Goal: Transaction & Acquisition: Purchase product/service

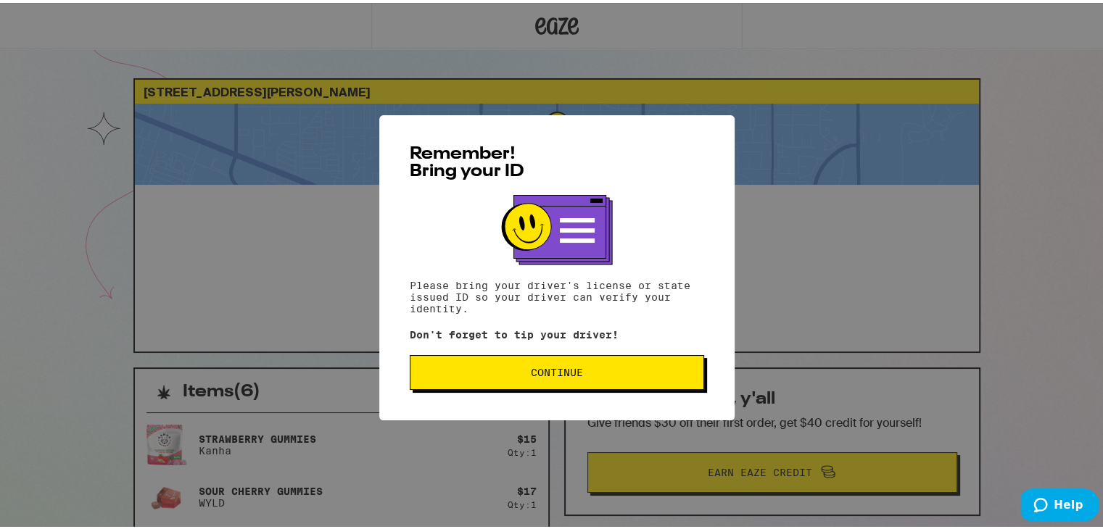
click at [555, 365] on span "Continue" at bounding box center [557, 370] width 52 height 10
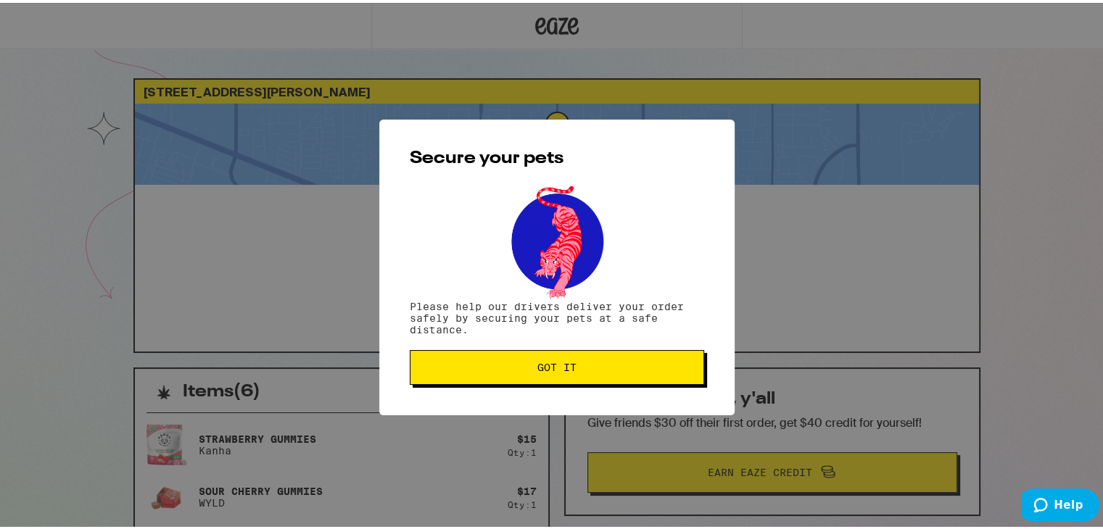
click at [555, 365] on span "Got it" at bounding box center [556, 365] width 39 height 10
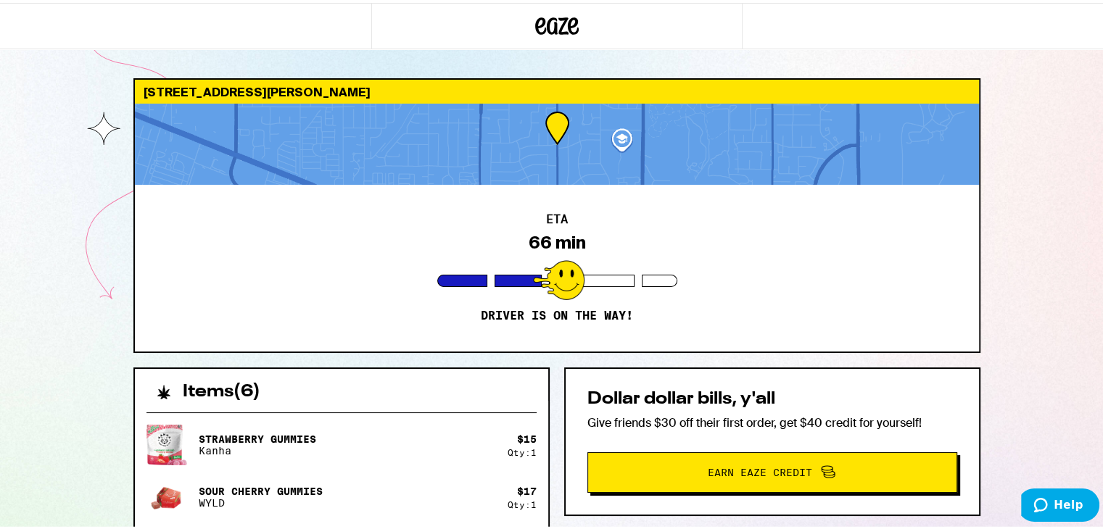
click at [476, 202] on div "ETA 66 min Driver is on the way!" at bounding box center [557, 265] width 844 height 167
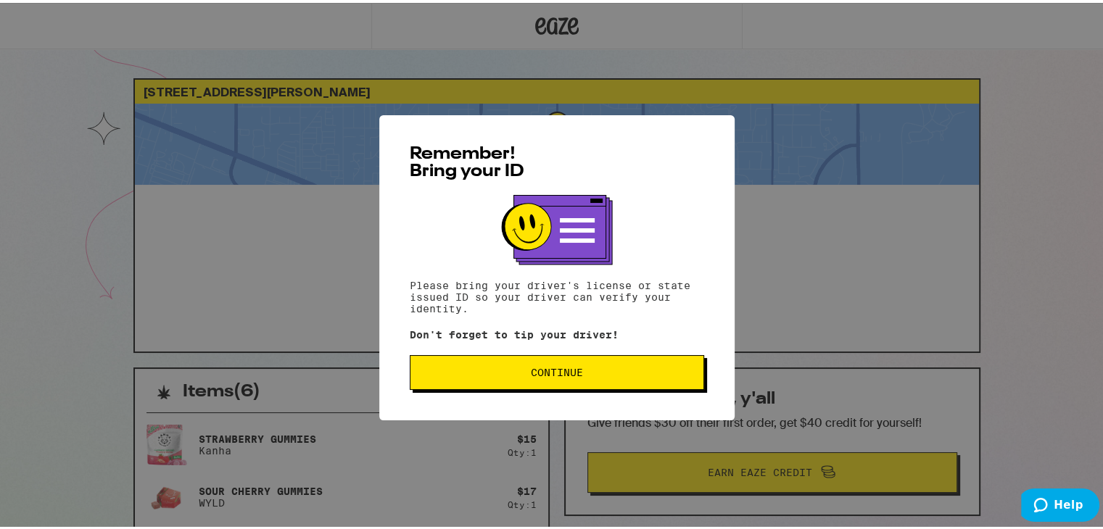
click at [555, 363] on button "Continue" at bounding box center [557, 369] width 294 height 35
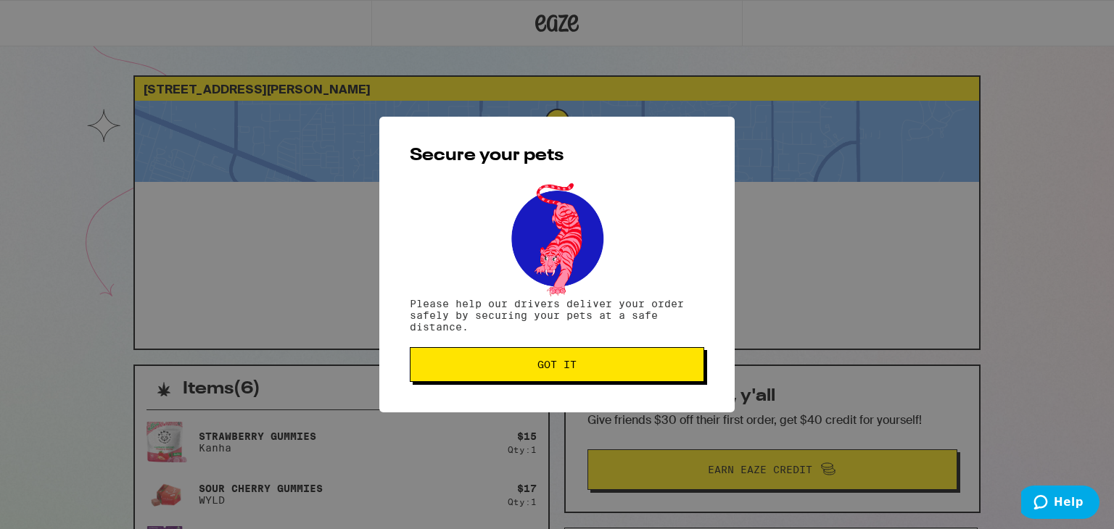
click at [555, 363] on span "Got it" at bounding box center [556, 365] width 39 height 10
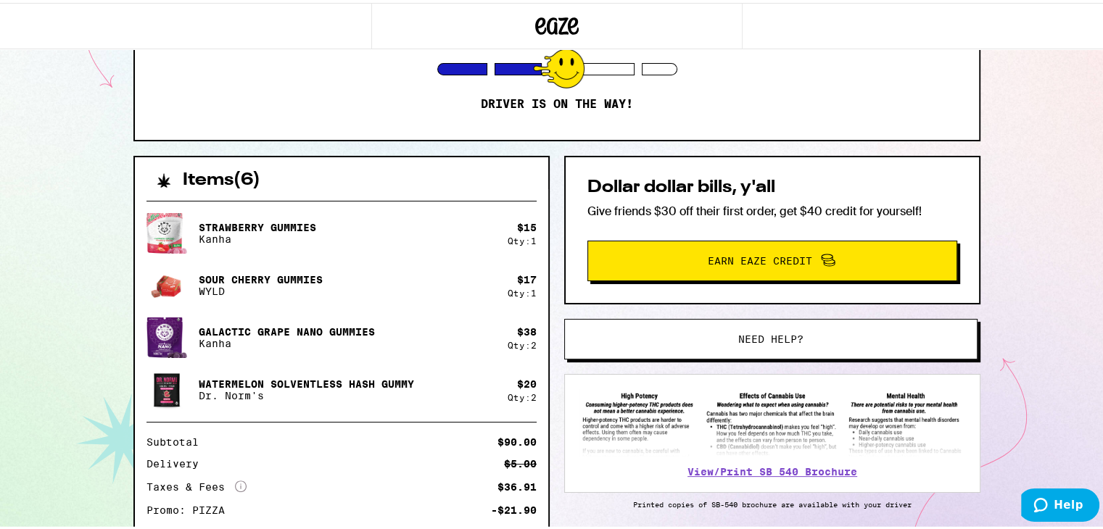
scroll to position [38, 0]
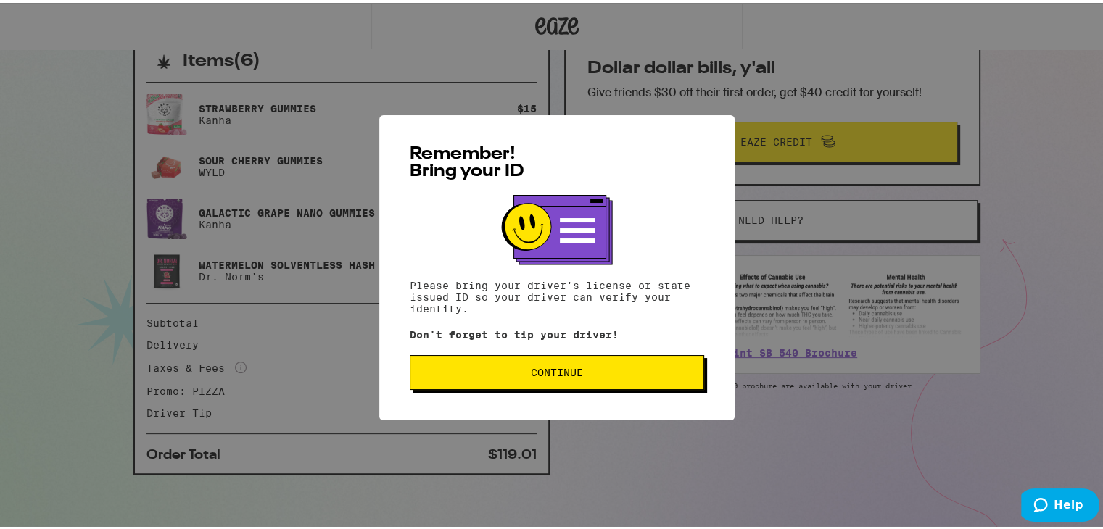
click at [554, 371] on span "Continue" at bounding box center [557, 370] width 52 height 10
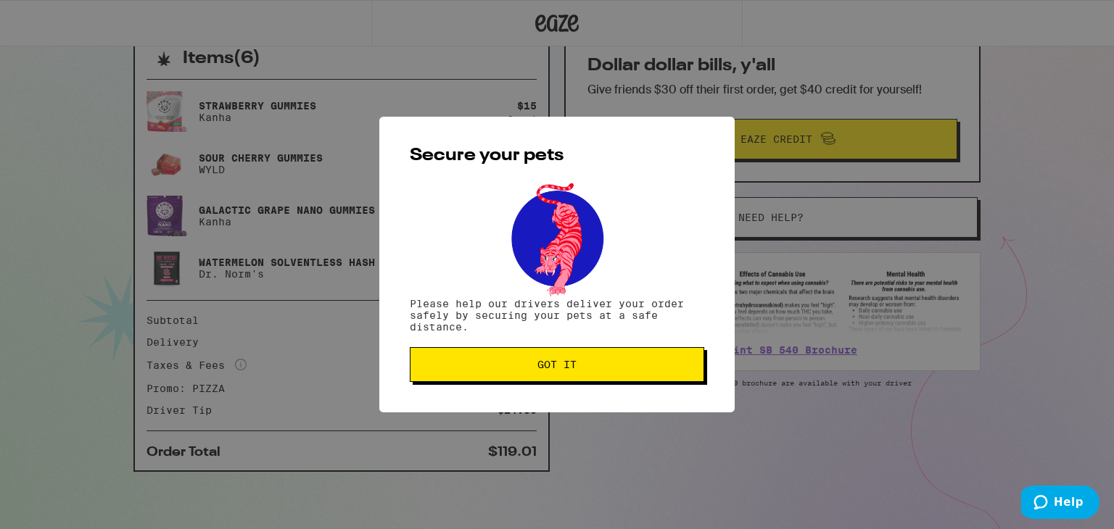
click at [554, 370] on span "Got it" at bounding box center [556, 365] width 39 height 10
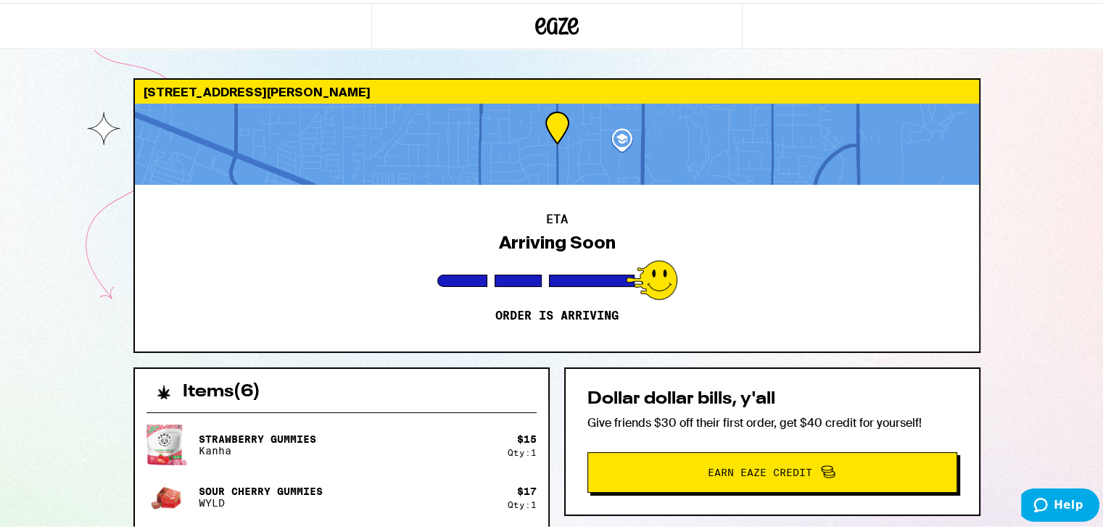
click at [556, 17] on icon at bounding box center [558, 23] width 22 height 17
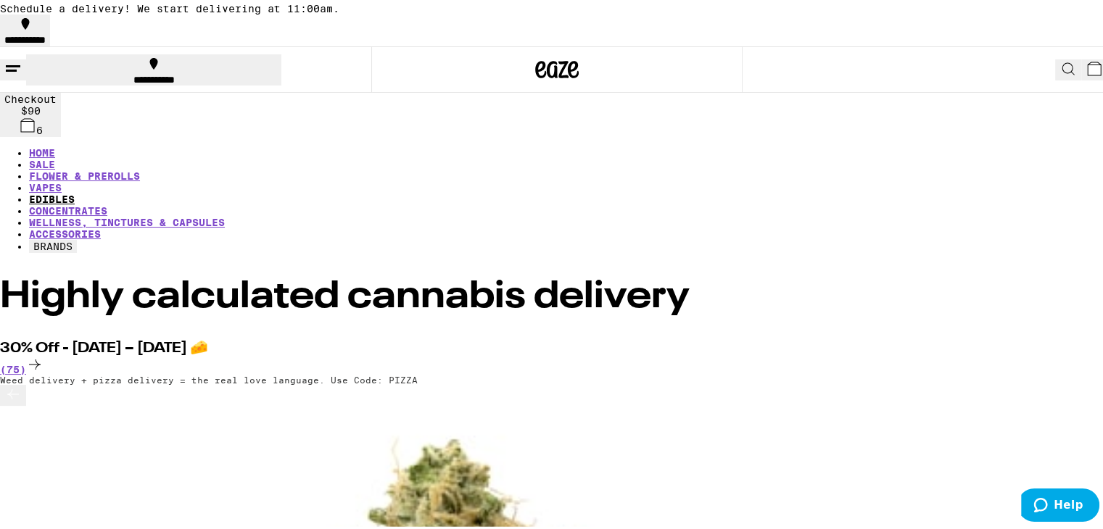
click at [75, 191] on link "EDIBLES" at bounding box center [52, 197] width 46 height 12
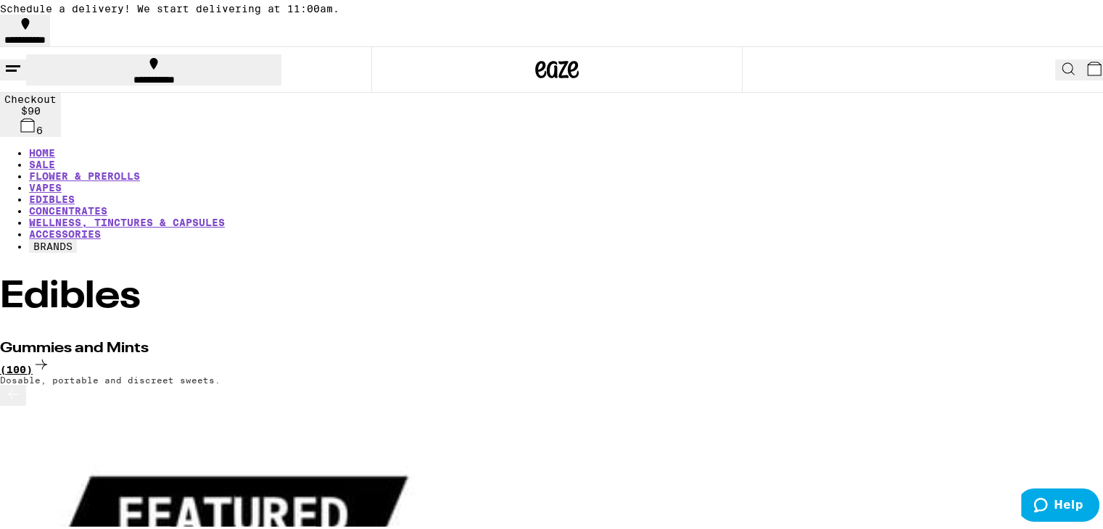
click at [50, 353] on icon at bounding box center [41, 361] width 17 height 17
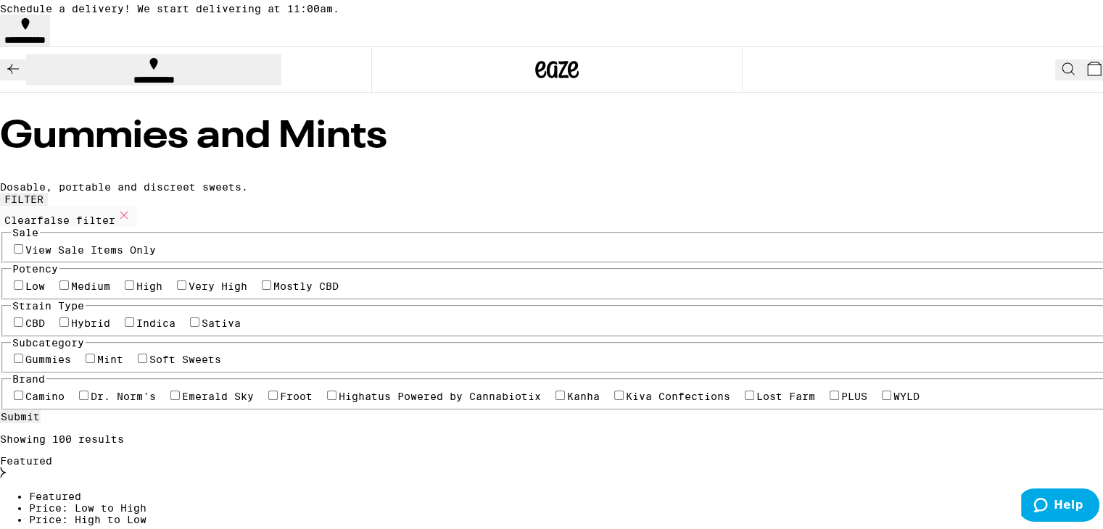
click at [175, 326] on label "Indica" at bounding box center [155, 321] width 39 height 12
click at [134, 324] on input "Indica" at bounding box center [129, 319] width 9 height 9
checkbox input "true"
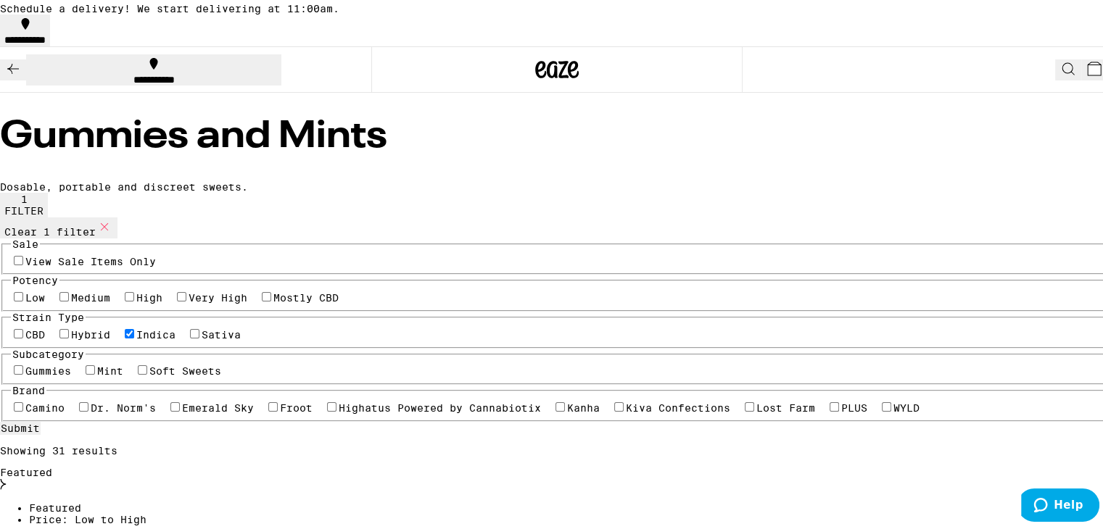
click at [162, 301] on label "High" at bounding box center [149, 295] width 26 height 12
click at [134, 299] on input "High" at bounding box center [129, 293] width 9 height 9
click at [162, 301] on label "High" at bounding box center [149, 295] width 26 height 12
click at [134, 299] on input "High" at bounding box center [129, 293] width 9 height 9
checkbox input "false"
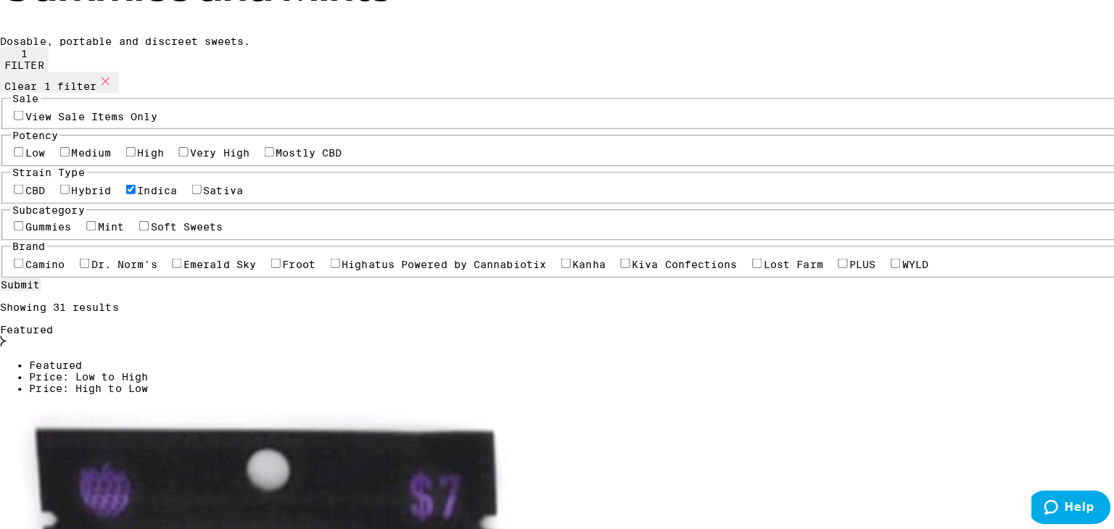
scroll to position [144, 0]
